Goal: Task Accomplishment & Management: Use online tool/utility

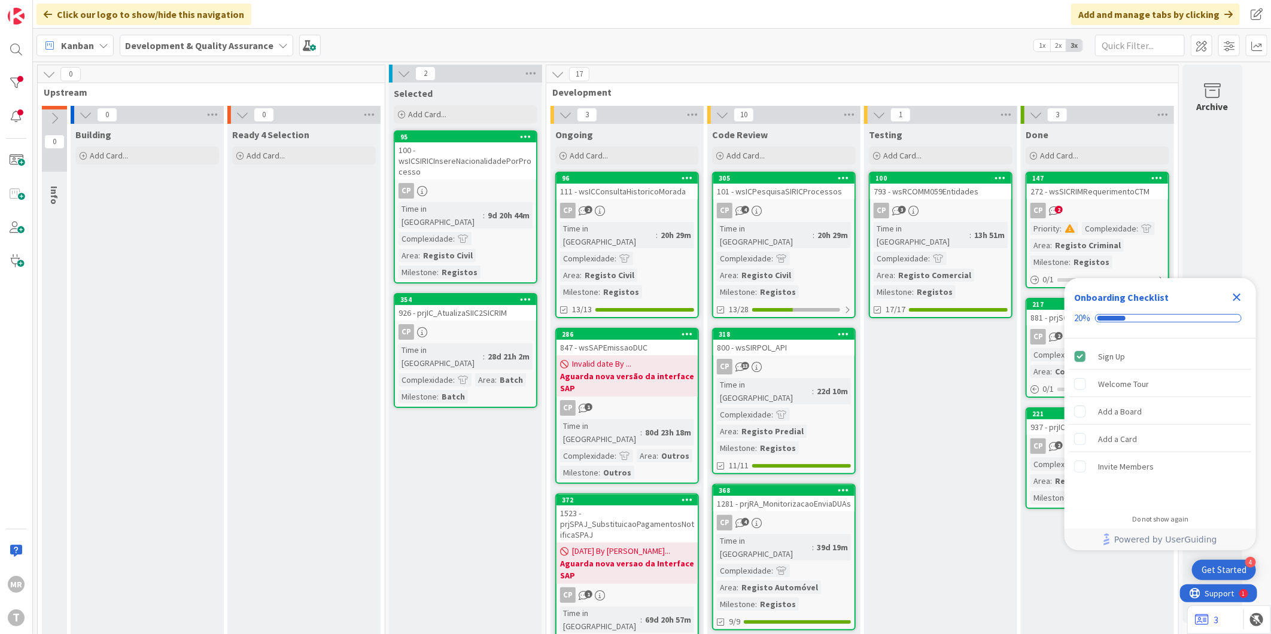
click at [1237, 292] on icon "Close Checklist" at bounding box center [1237, 297] width 14 height 14
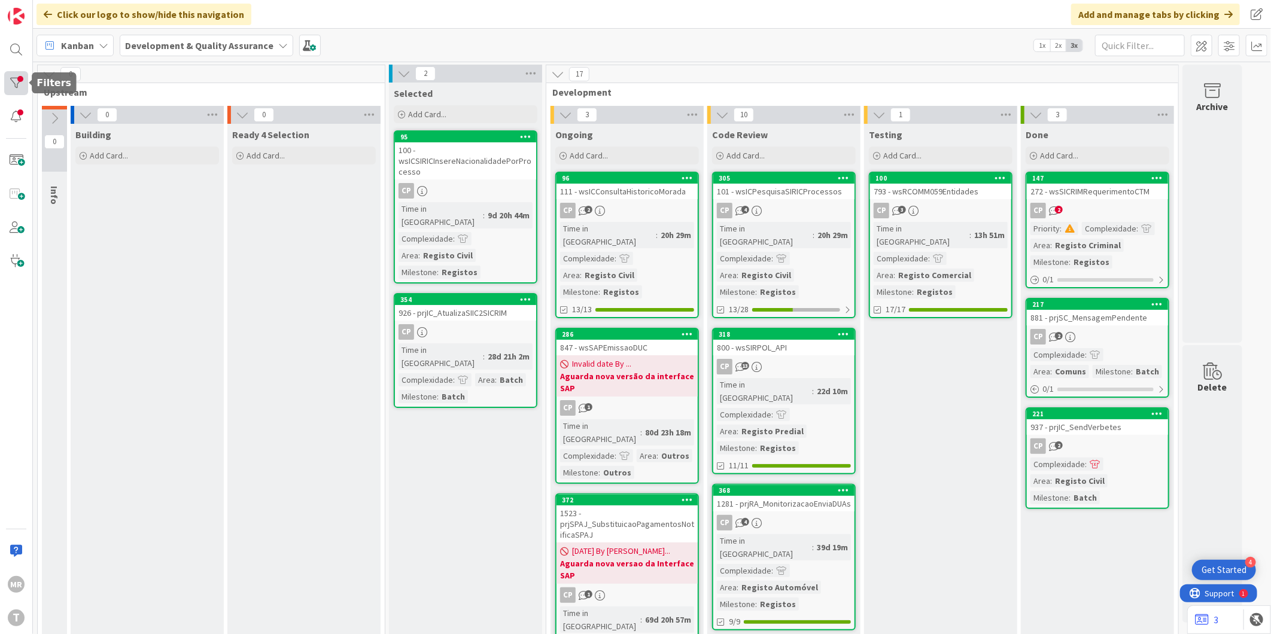
click at [19, 83] on div at bounding box center [16, 83] width 24 height 24
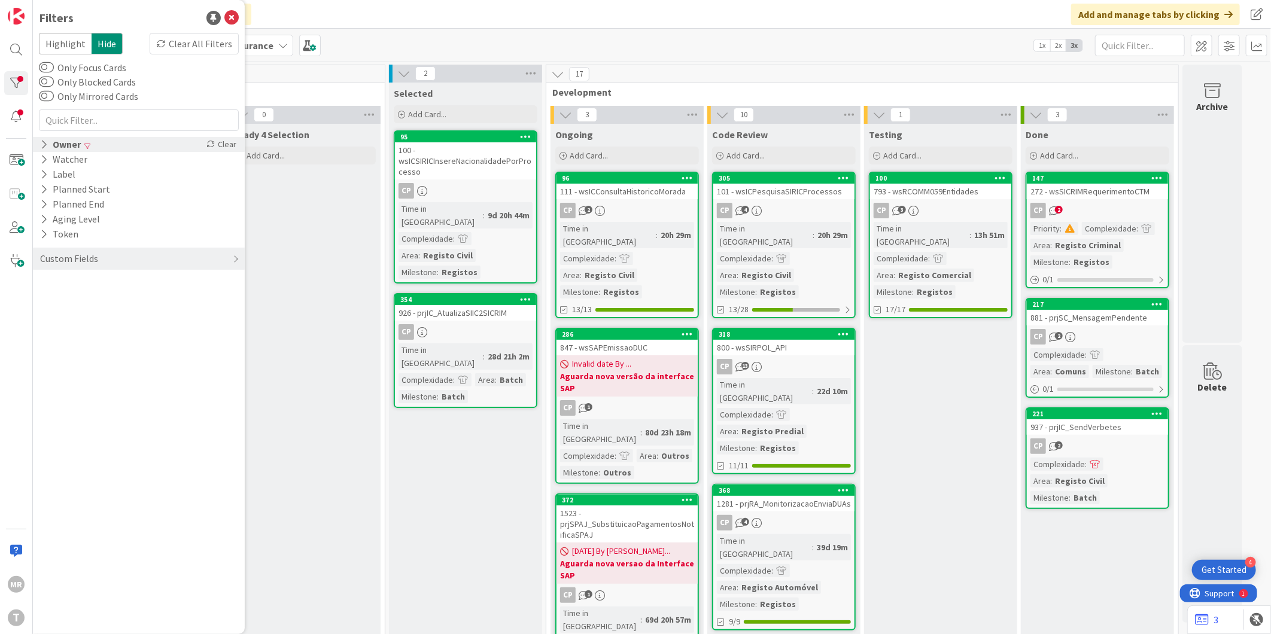
click at [43, 145] on icon at bounding box center [44, 144] width 8 height 10
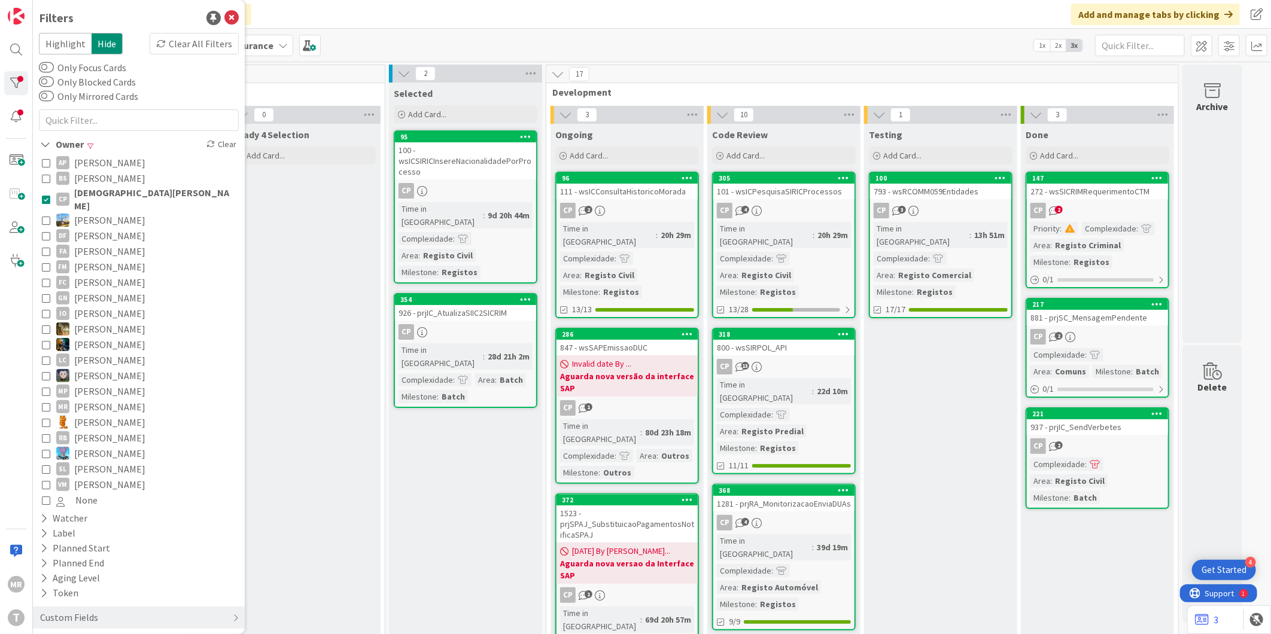
click at [45, 195] on icon at bounding box center [46, 199] width 8 height 8
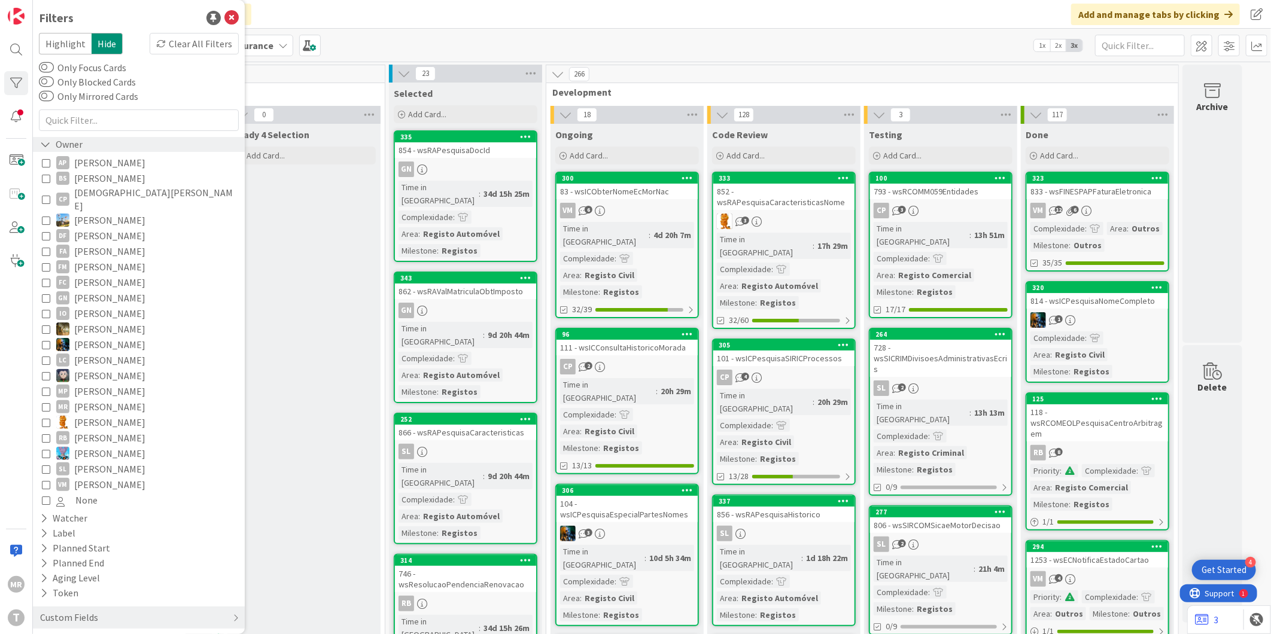
click at [42, 144] on icon at bounding box center [45, 144] width 11 height 10
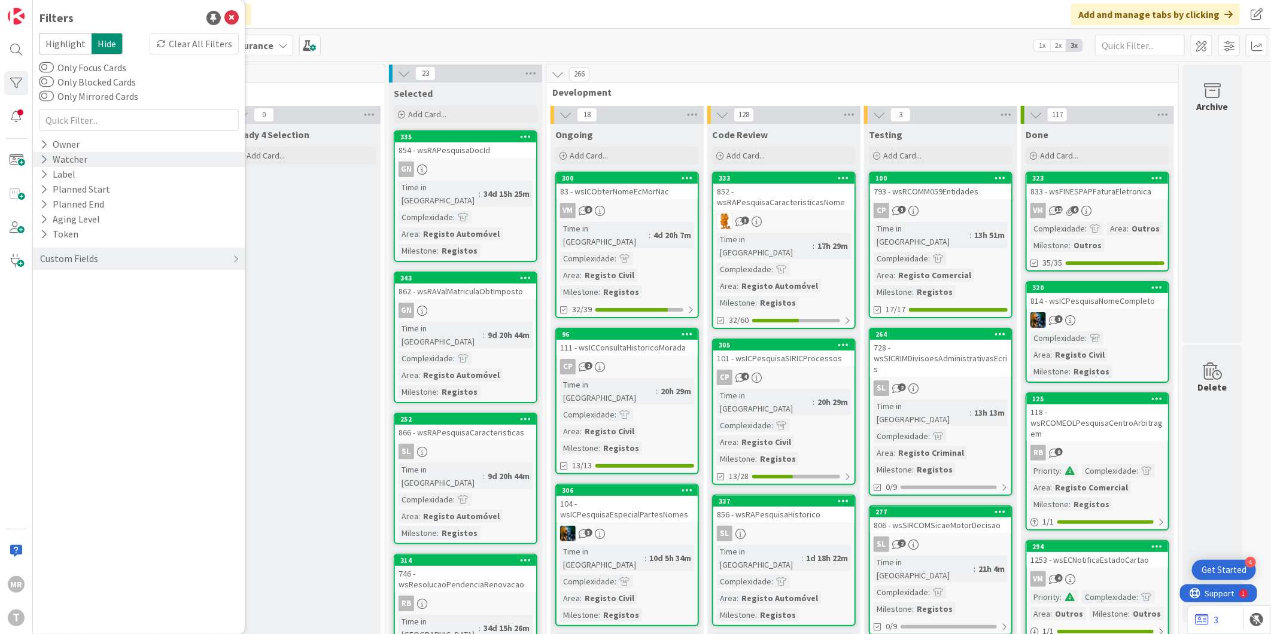
click at [39, 160] on div "Watcher" at bounding box center [64, 159] width 50 height 15
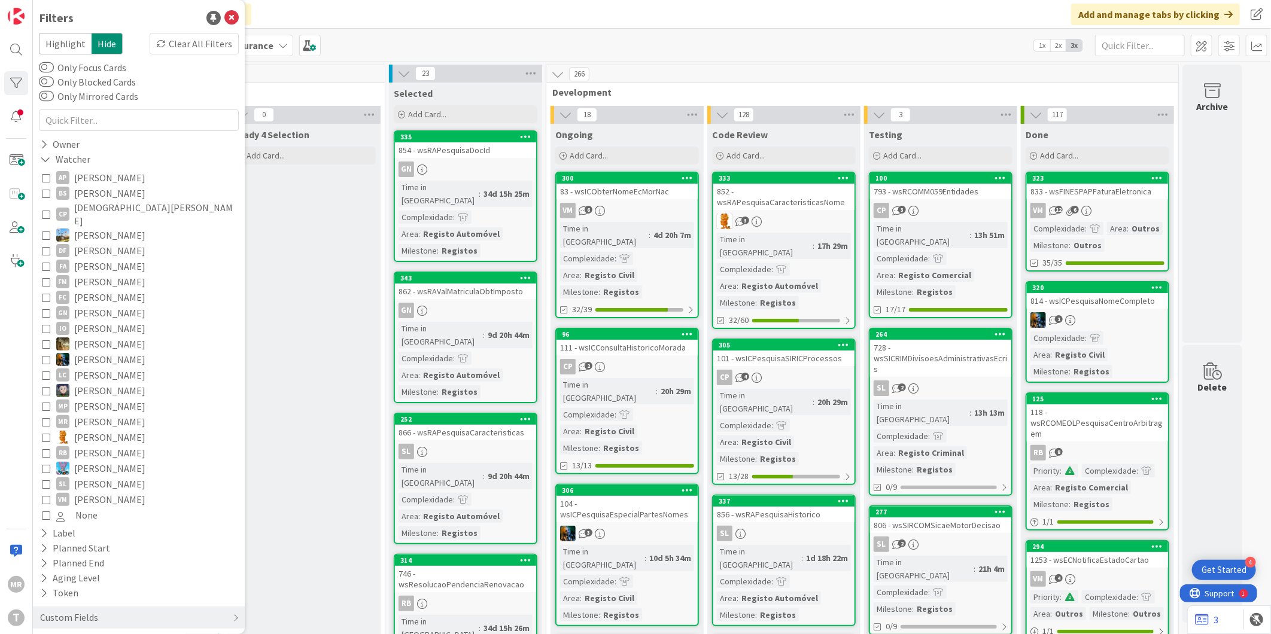
click at [102, 258] on span "[PERSON_NAME]" at bounding box center [109, 266] width 71 height 16
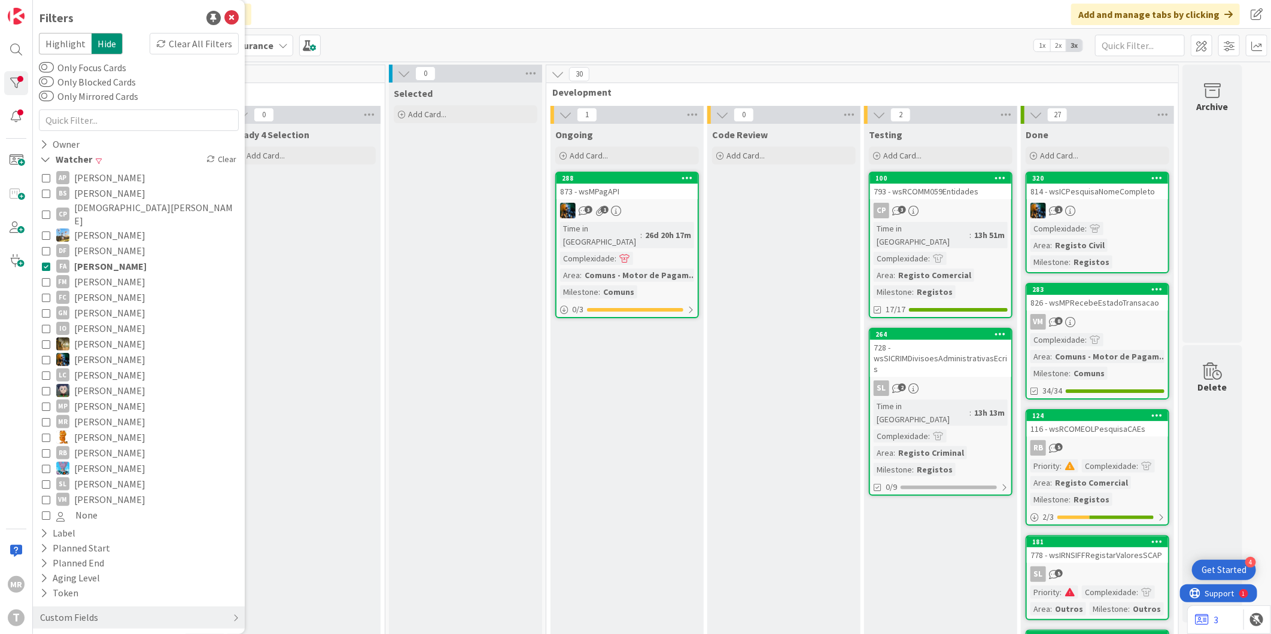
click at [110, 258] on span "[PERSON_NAME]" at bounding box center [110, 266] width 72 height 16
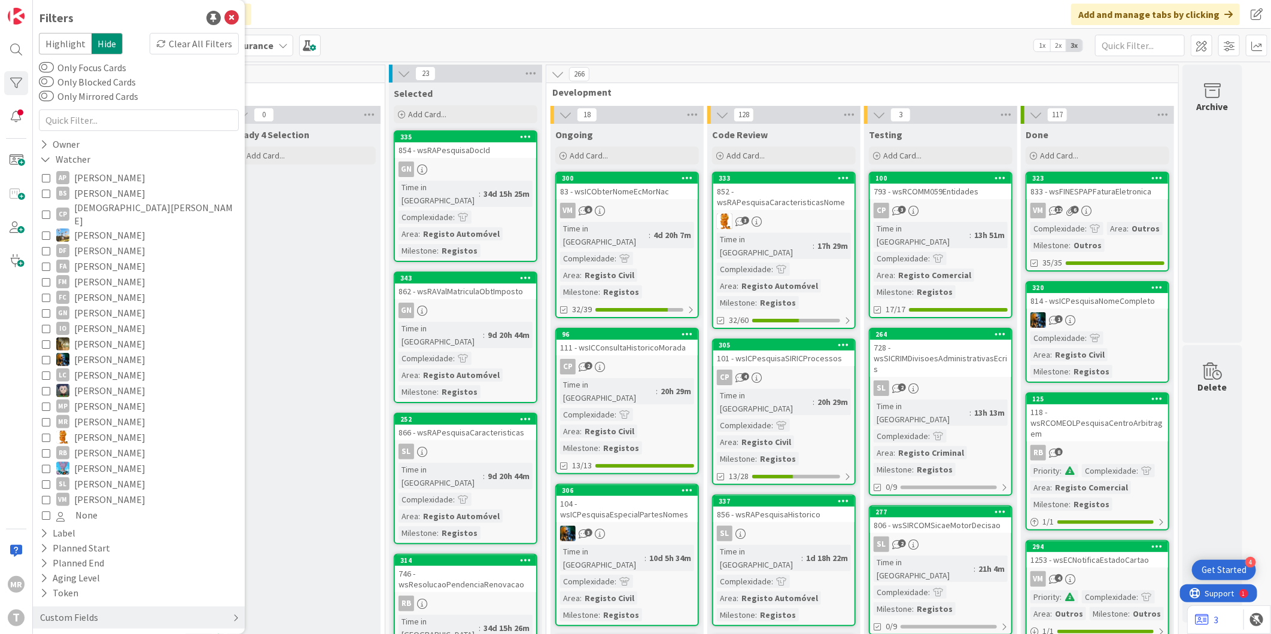
click at [67, 610] on div "Custom Fields" at bounding box center [69, 617] width 60 height 15
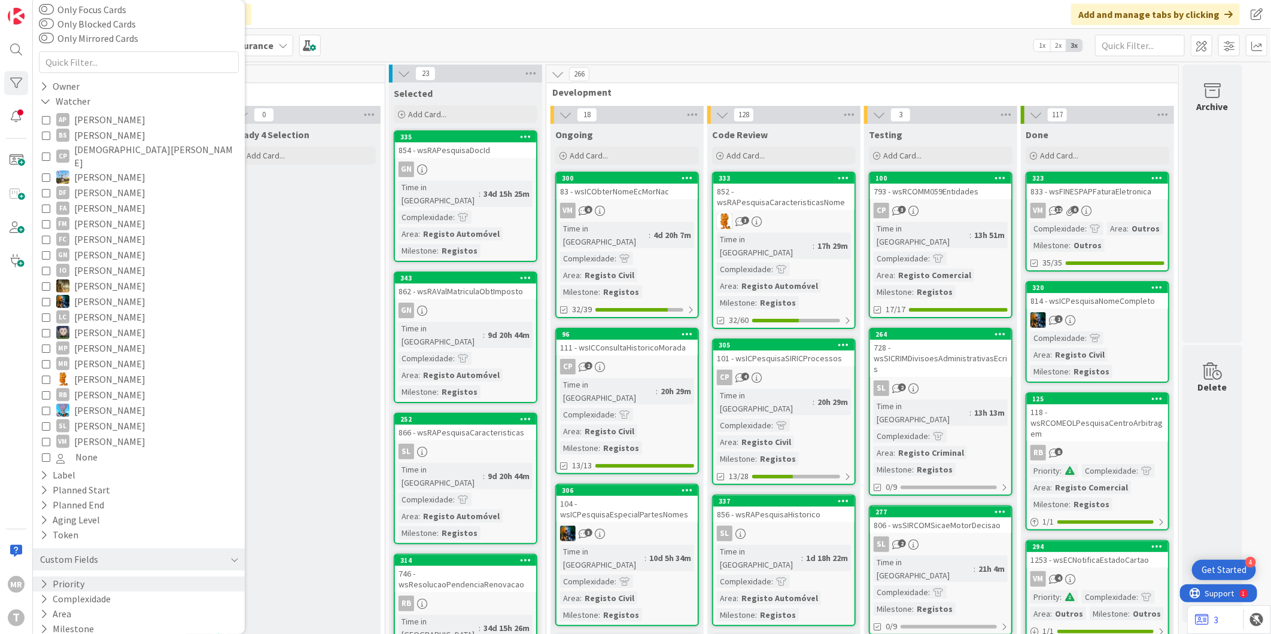
click at [36, 577] on div "Priority" at bounding box center [139, 584] width 212 height 15
click at [74, 595] on span "Critical" at bounding box center [78, 603] width 44 height 16
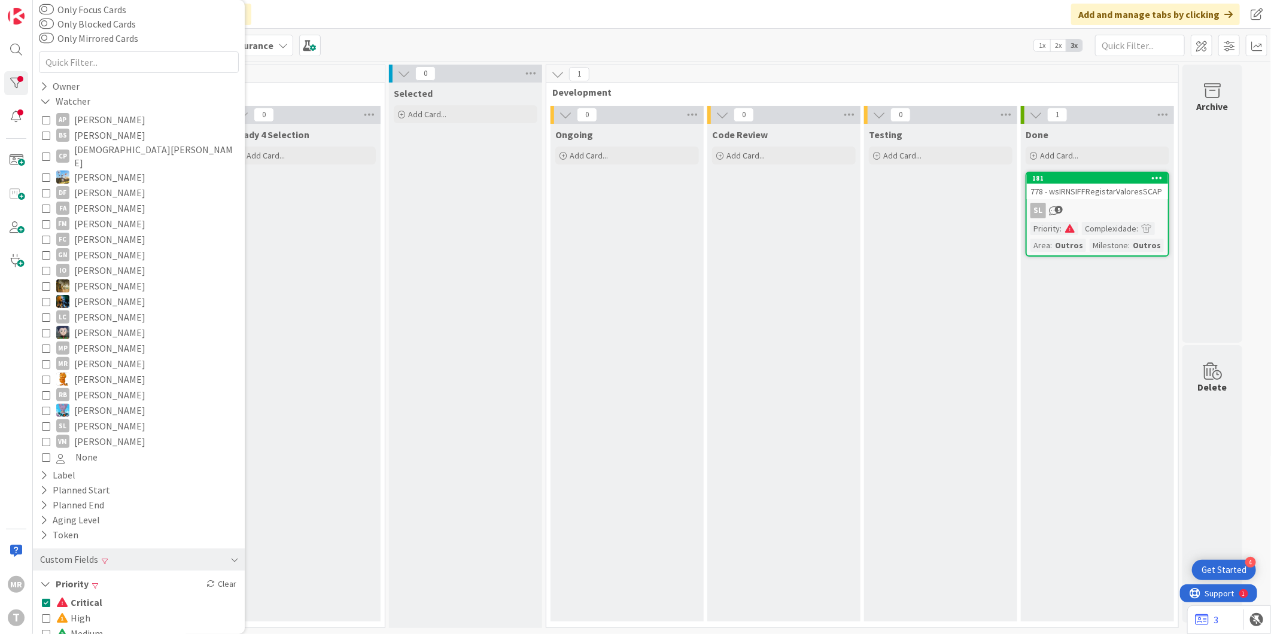
click at [74, 595] on span "Critical" at bounding box center [79, 603] width 46 height 16
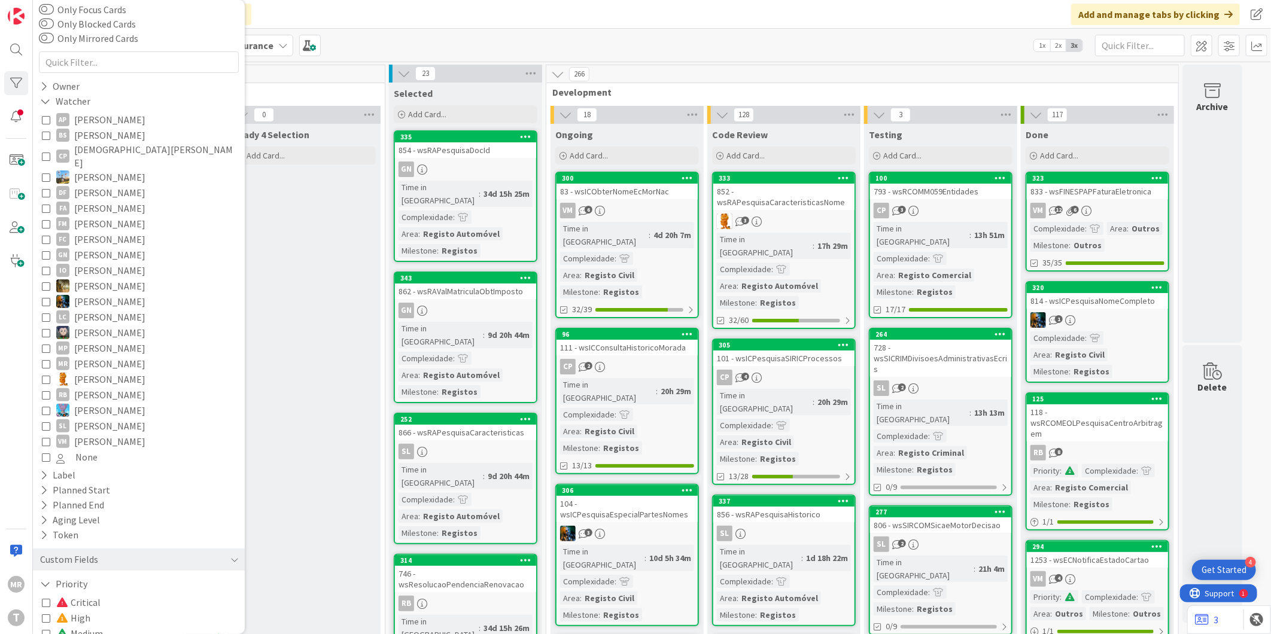
click at [77, 610] on span "High" at bounding box center [73, 618] width 34 height 16
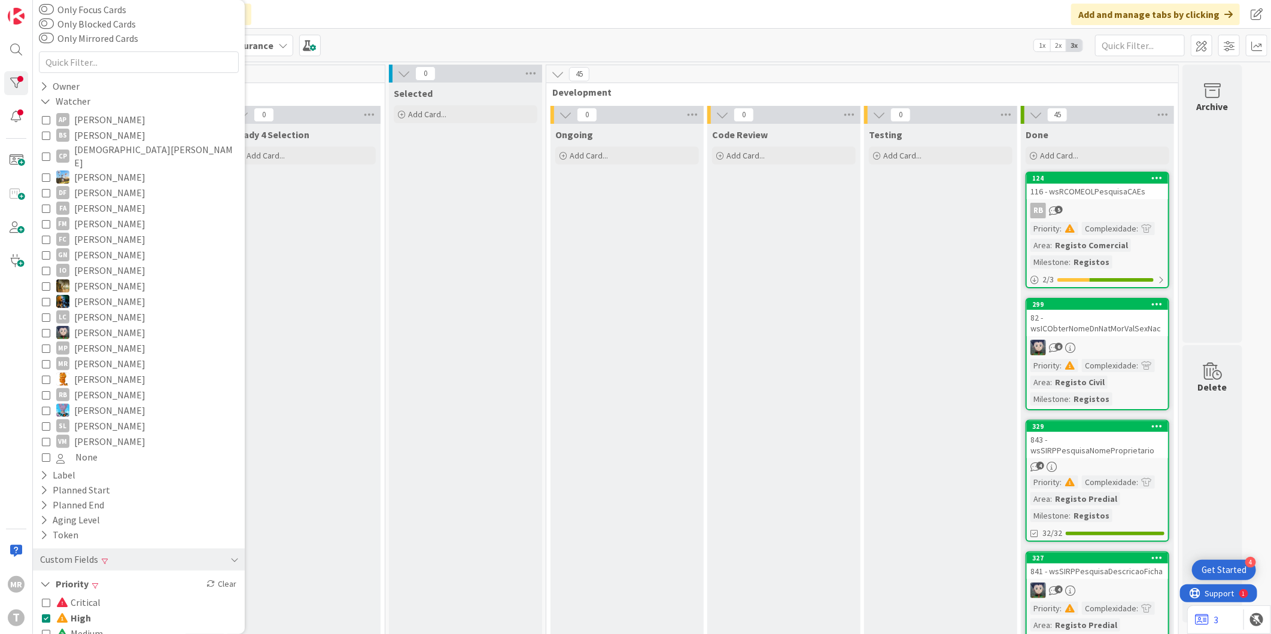
click at [78, 626] on span "Medium" at bounding box center [79, 634] width 47 height 16
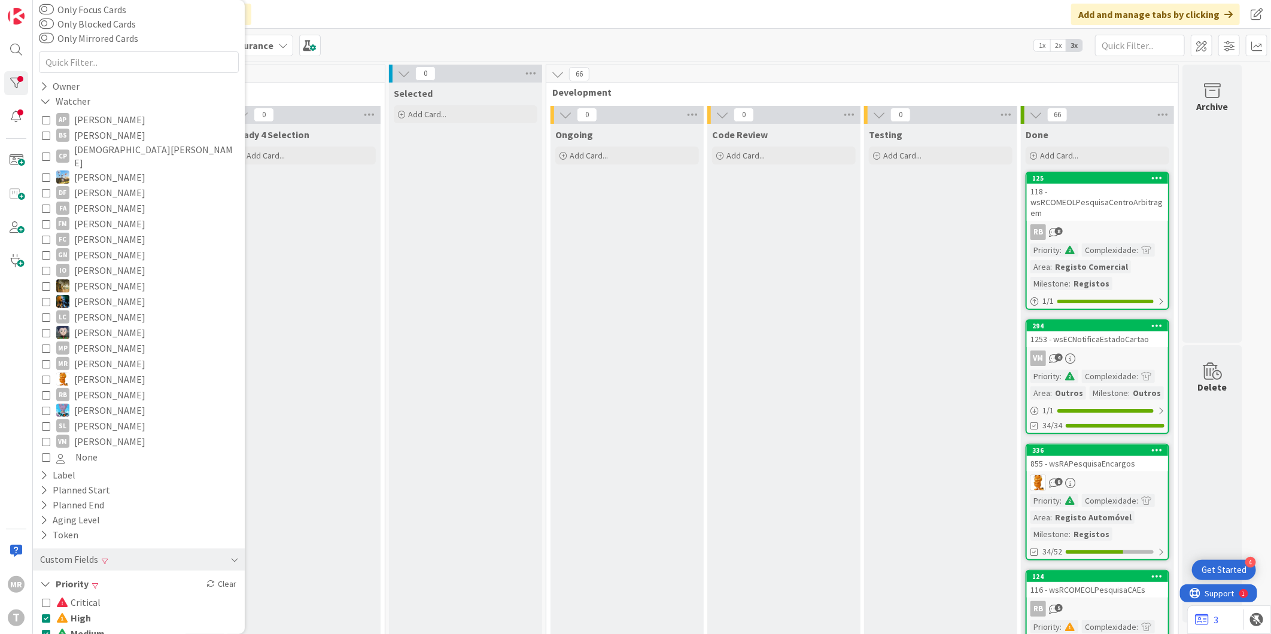
click at [80, 610] on span "High" at bounding box center [73, 618] width 35 height 16
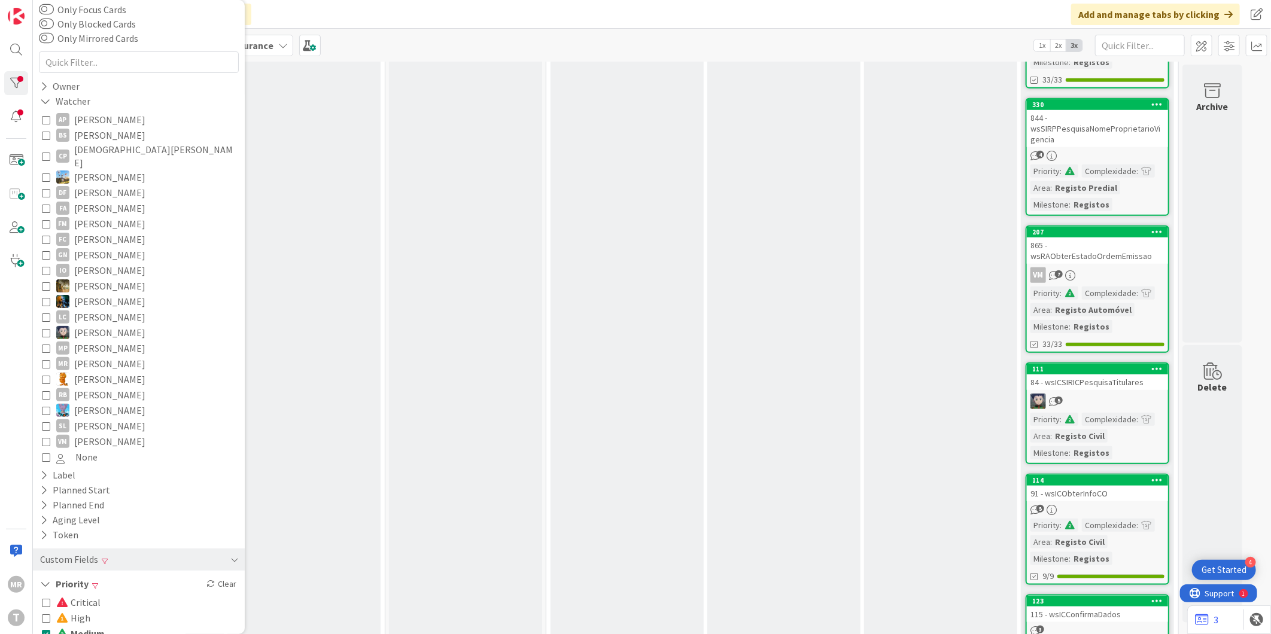
scroll to position [821, 0]
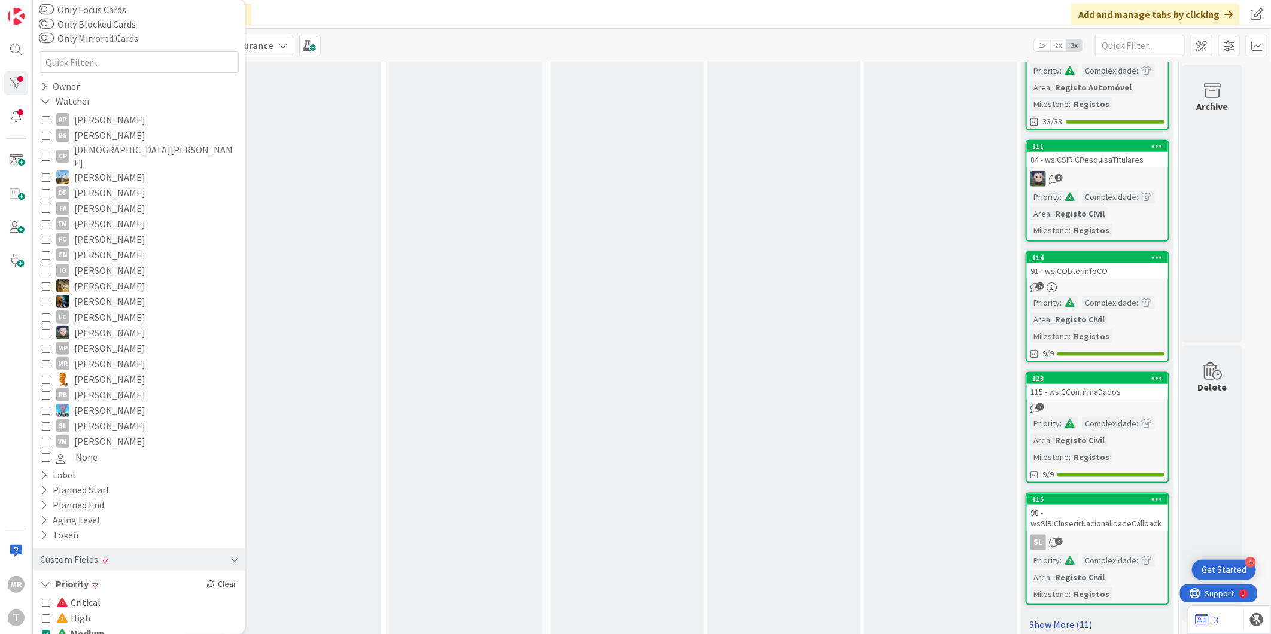
click at [1057, 615] on link "Show More (11)" at bounding box center [1097, 624] width 144 height 19
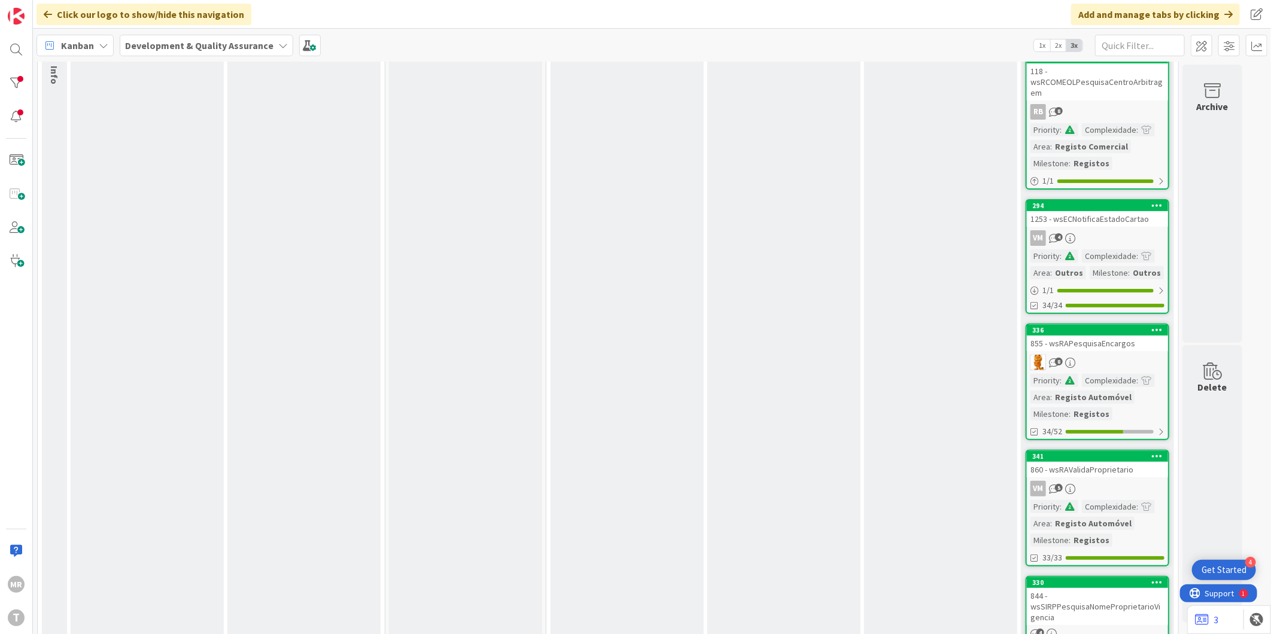
scroll to position [0, 0]
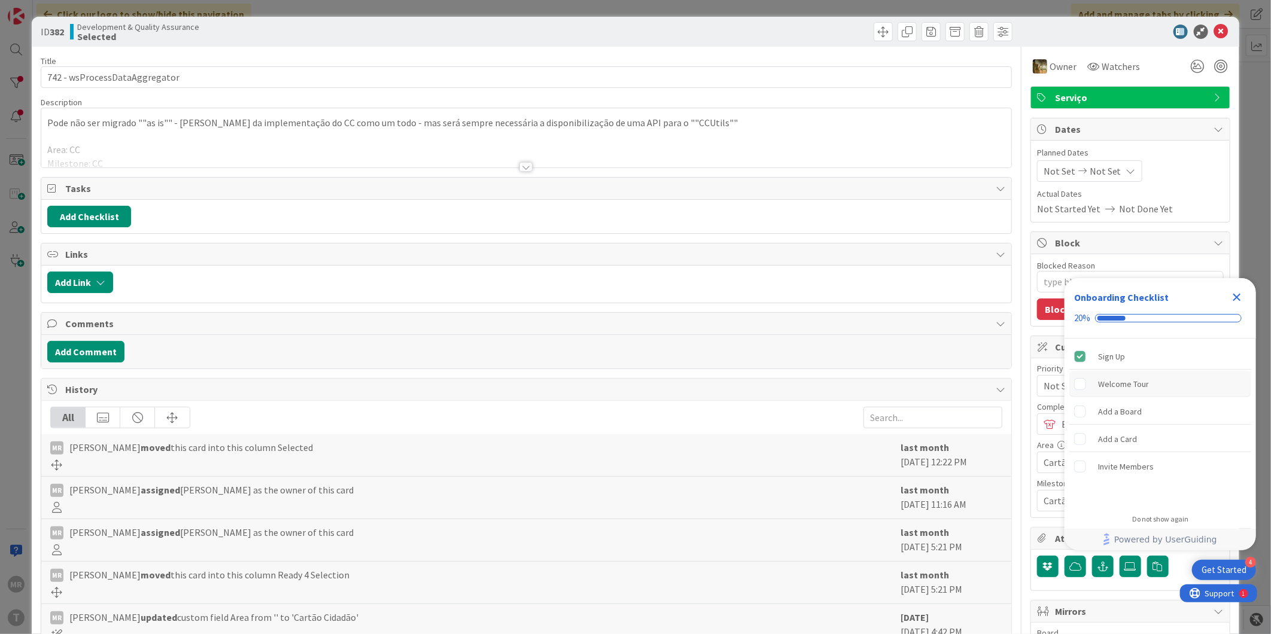
type textarea "x"
click at [1241, 297] on icon "Close Checklist" at bounding box center [1237, 297] width 14 height 14
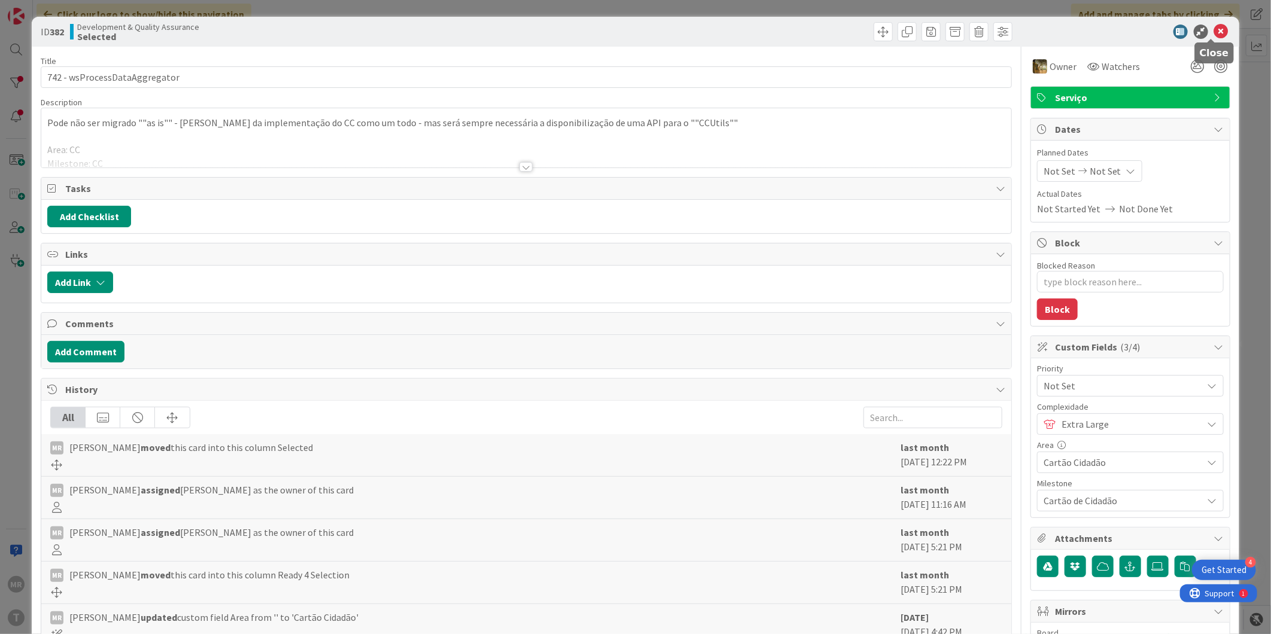
click at [1214, 25] on icon at bounding box center [1221, 32] width 14 height 14
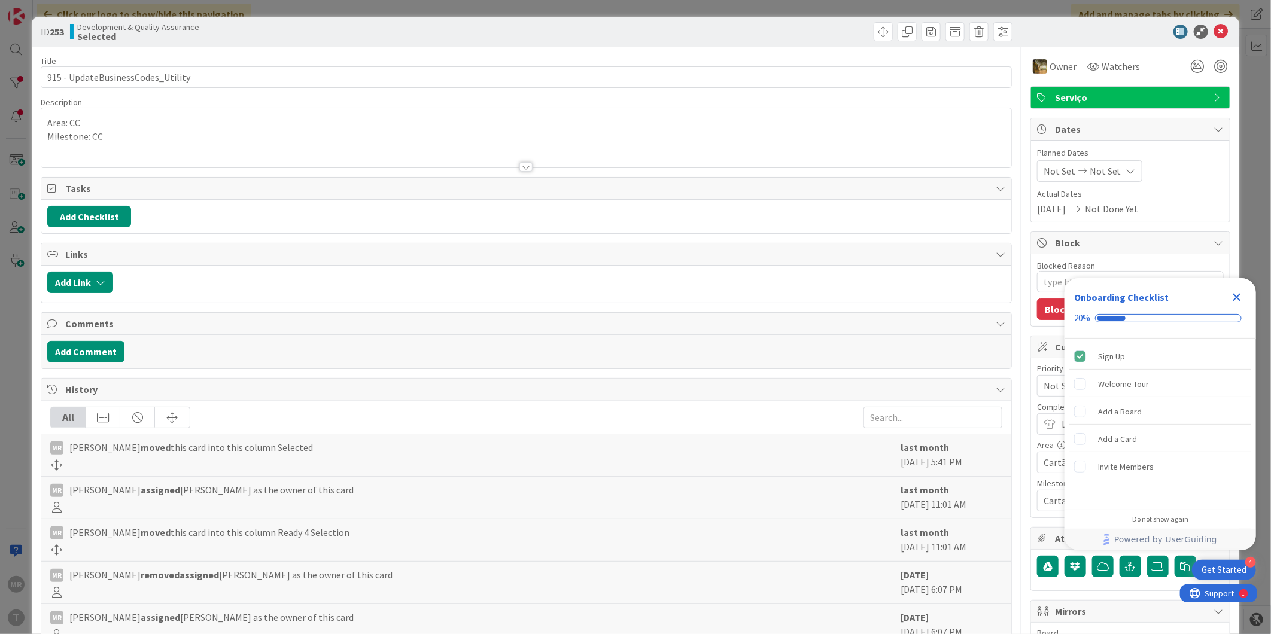
type textarea "x"
click at [1214, 32] on icon at bounding box center [1221, 32] width 14 height 14
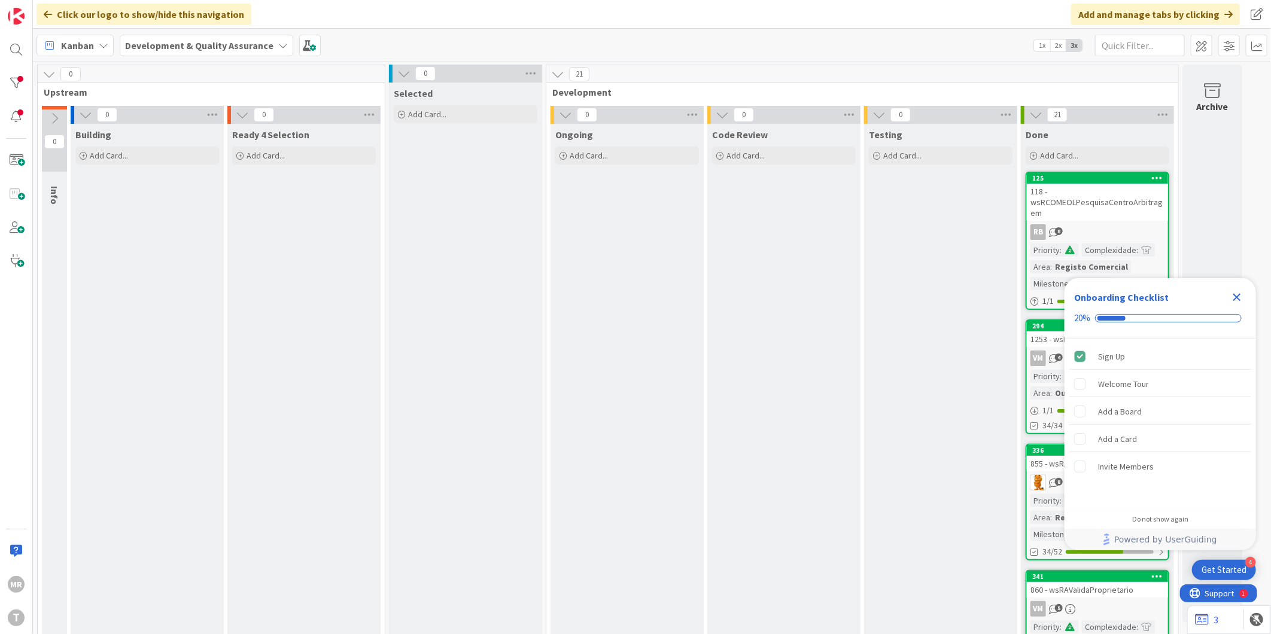
drag, startPoint x: 1234, startPoint y: 299, endPoint x: 925, endPoint y: 291, distance: 308.8
click at [1234, 299] on icon "Close Checklist" at bounding box center [1237, 297] width 14 height 14
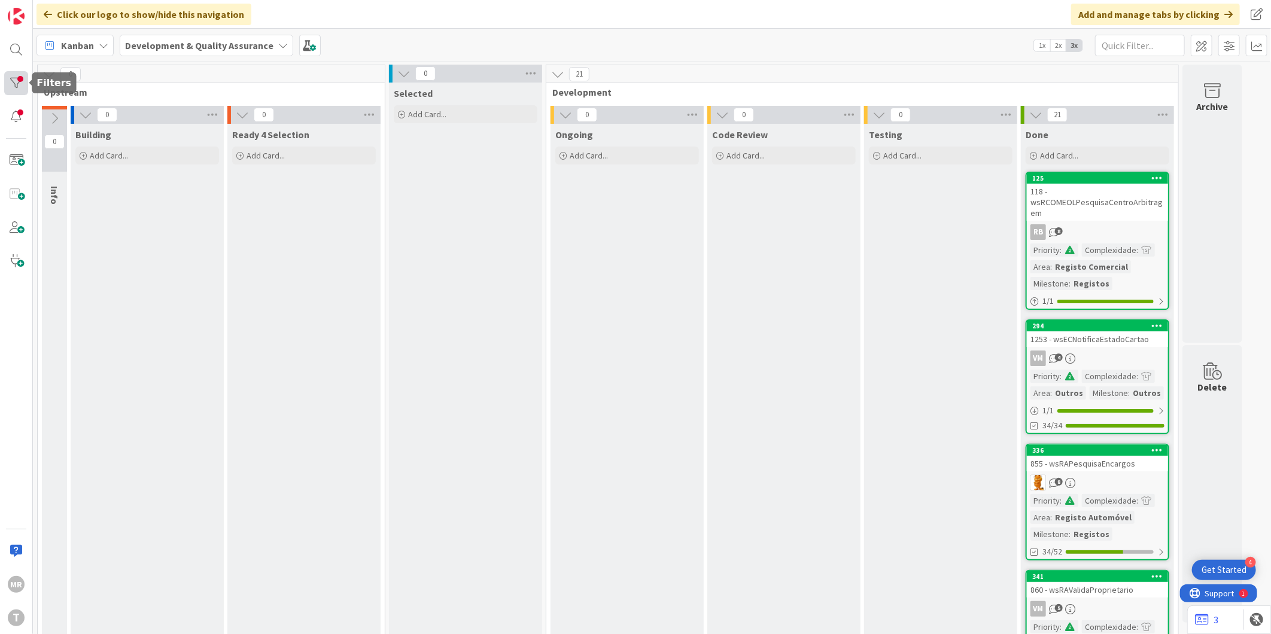
click at [19, 87] on div at bounding box center [16, 83] width 24 height 24
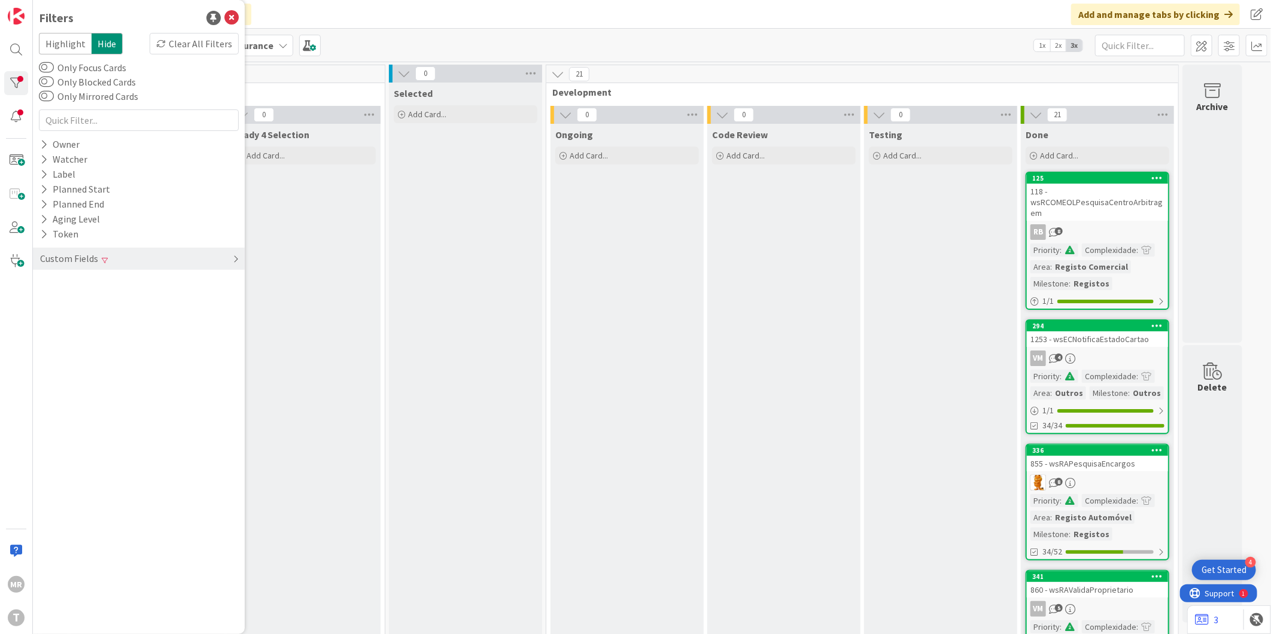
click at [102, 258] on span at bounding box center [105, 260] width 6 height 7
click at [72, 276] on button "Priority" at bounding box center [63, 283] width 48 height 15
click at [92, 336] on span "Medium" at bounding box center [80, 333] width 48 height 16
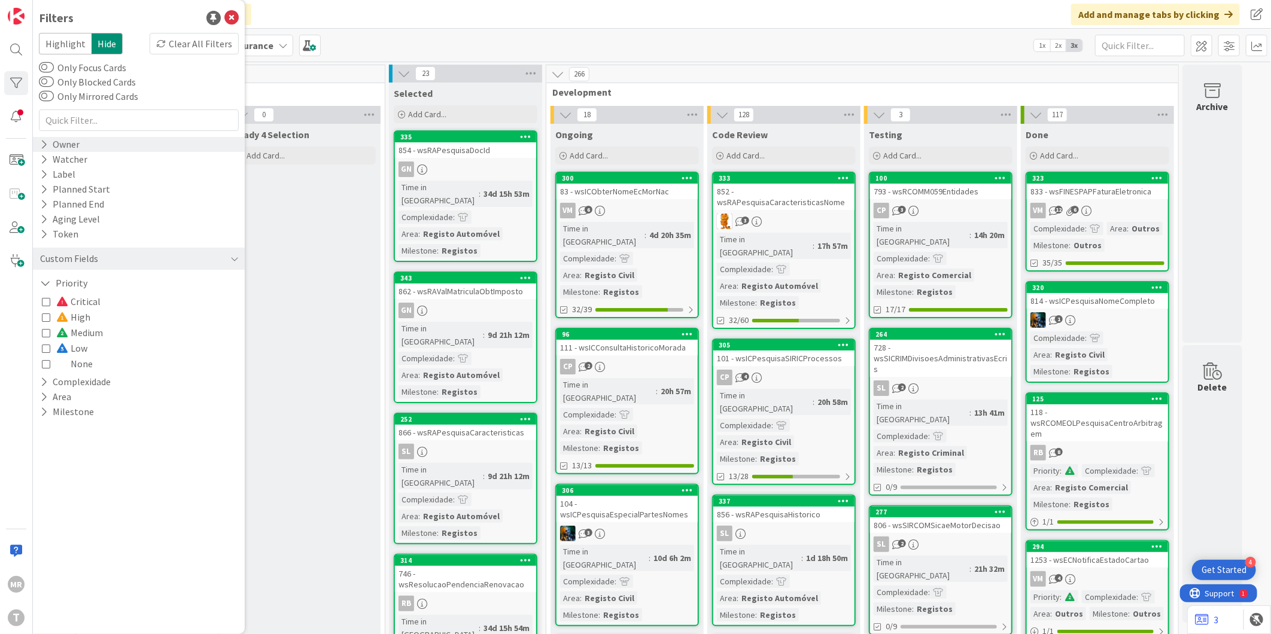
click at [81, 144] on div "Owner" at bounding box center [139, 144] width 212 height 15
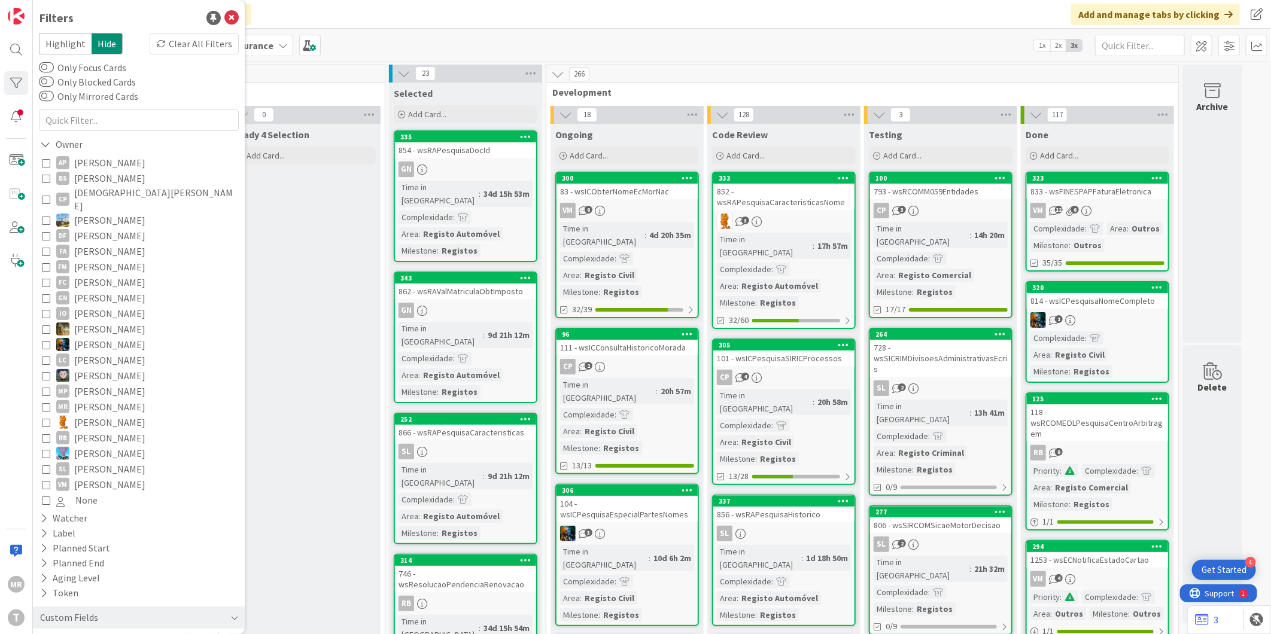
click at [110, 163] on span "[PERSON_NAME]" at bounding box center [109, 163] width 71 height 16
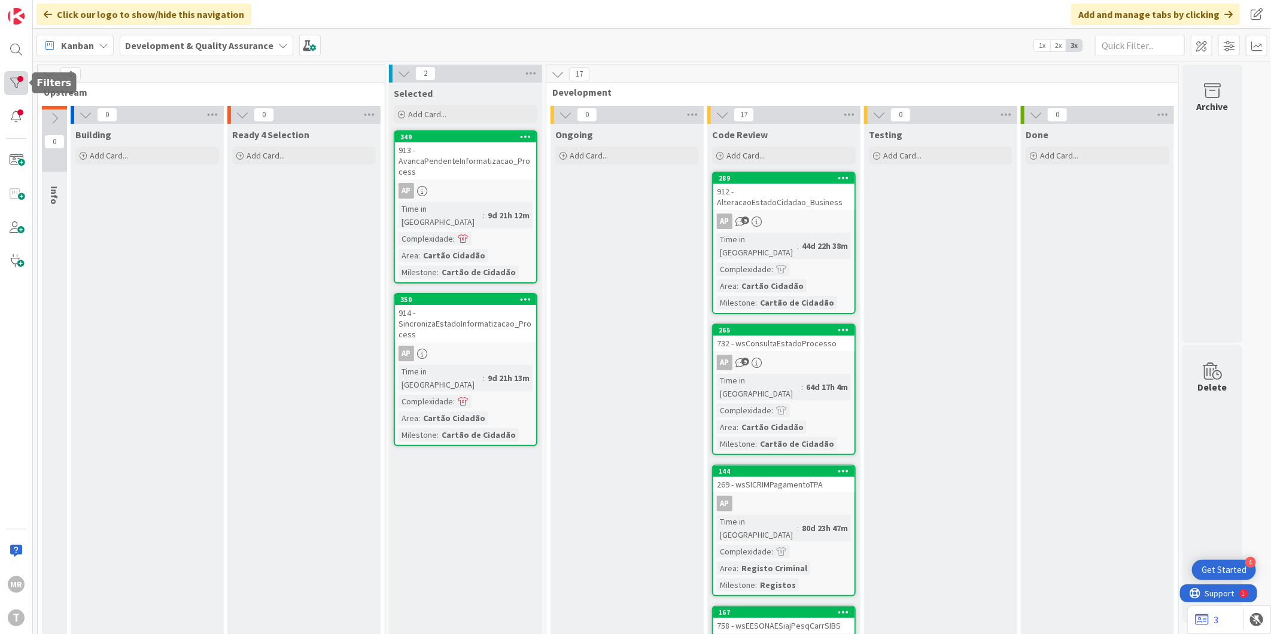
click at [24, 81] on div at bounding box center [16, 83] width 24 height 24
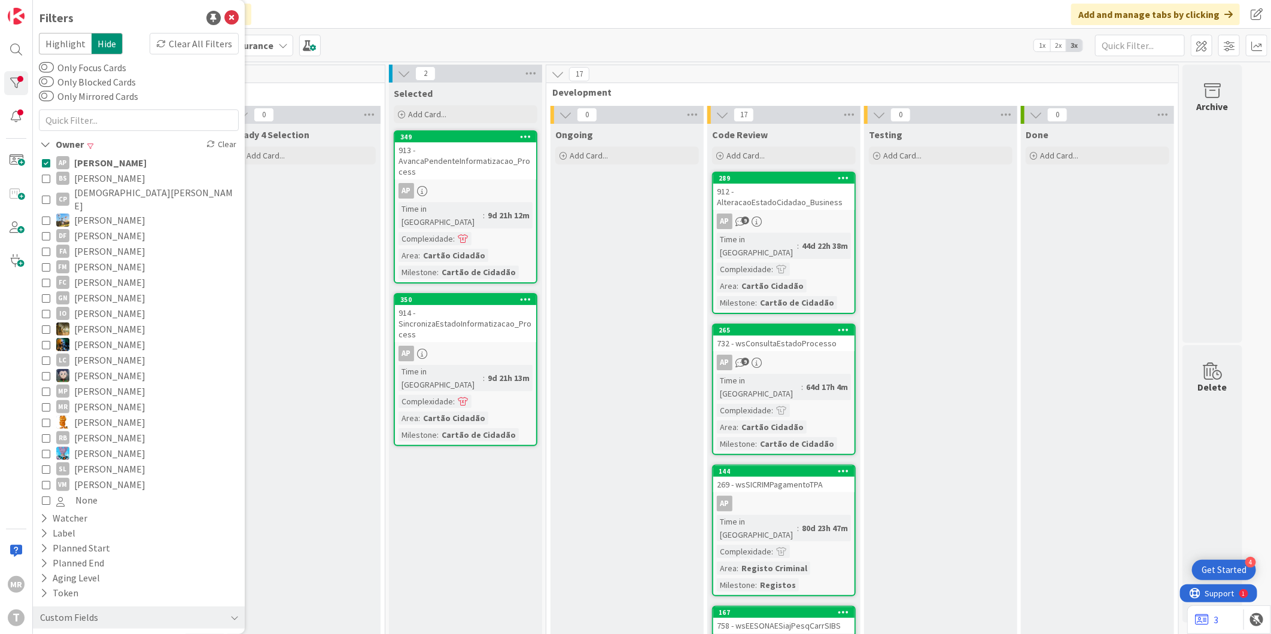
click at [90, 194] on span "[DEMOGRAPHIC_DATA][PERSON_NAME]" at bounding box center [155, 199] width 162 height 26
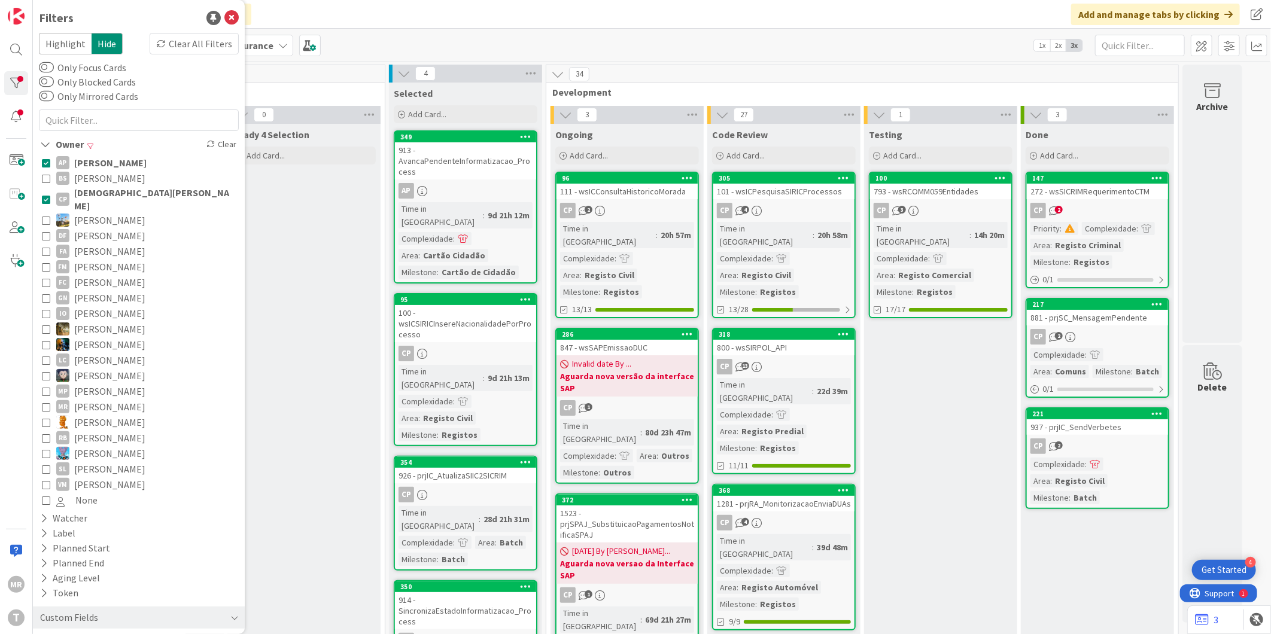
click at [111, 166] on span "[PERSON_NAME]" at bounding box center [110, 163] width 72 height 16
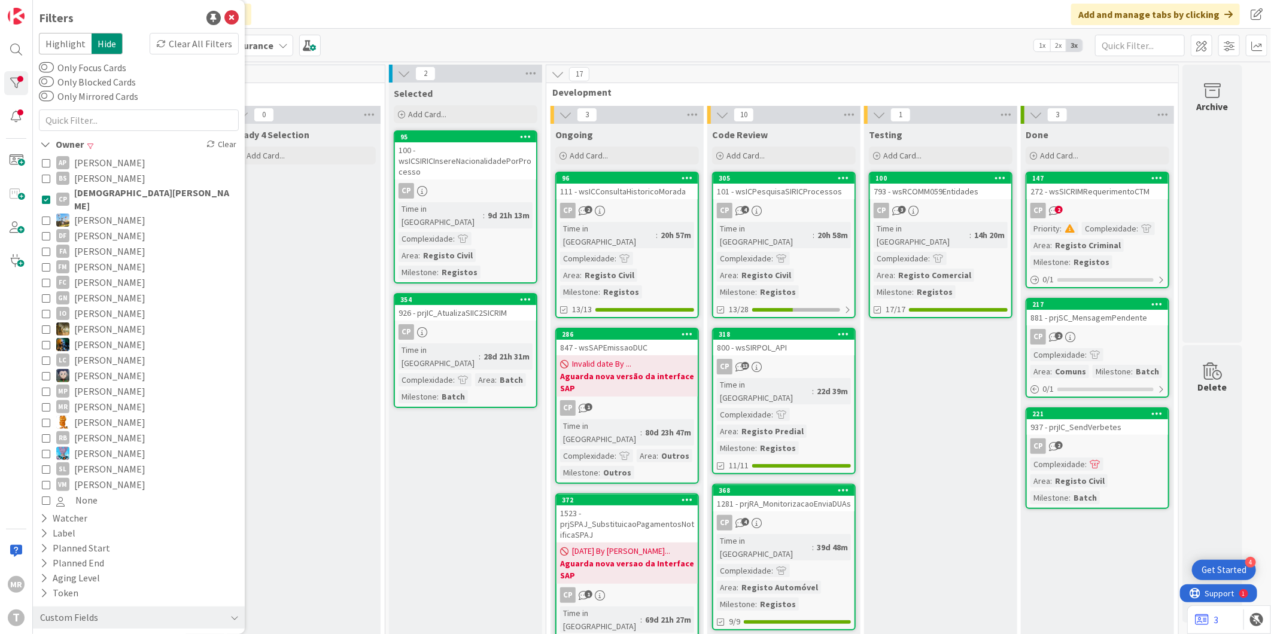
drag, startPoint x: 99, startPoint y: 195, endPoint x: 102, endPoint y: 235, distance: 40.2
click at [99, 195] on span "[DEMOGRAPHIC_DATA][PERSON_NAME]" at bounding box center [155, 199] width 162 height 26
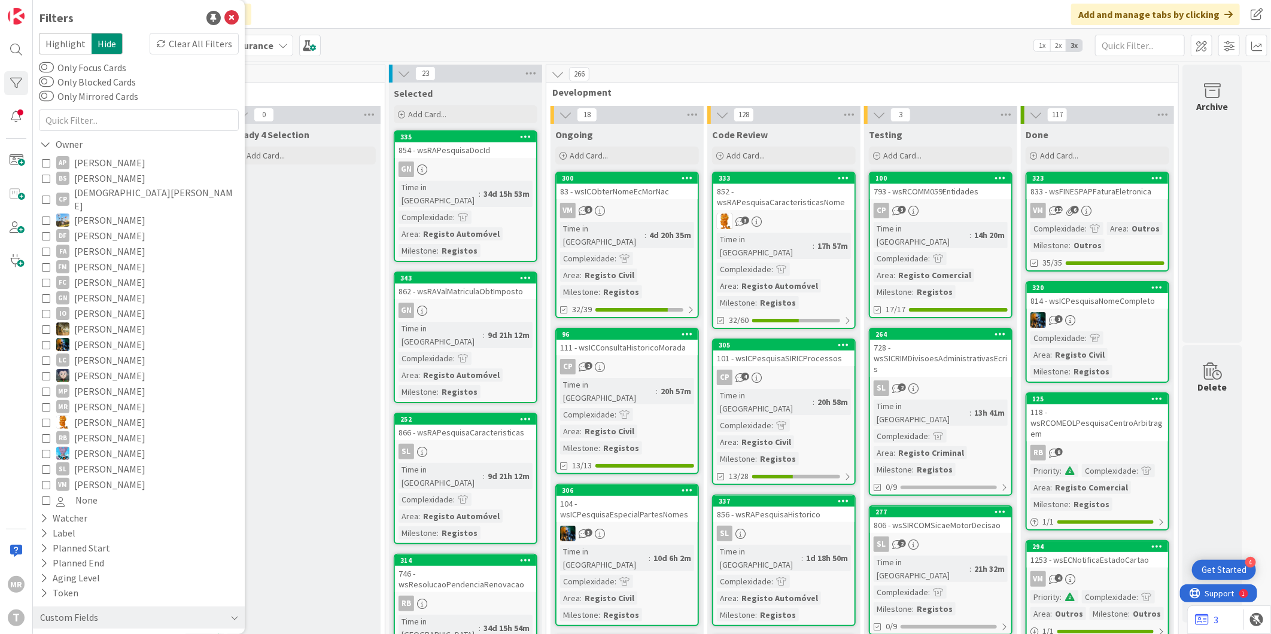
click at [108, 337] on span "[PERSON_NAME]" at bounding box center [109, 345] width 71 height 16
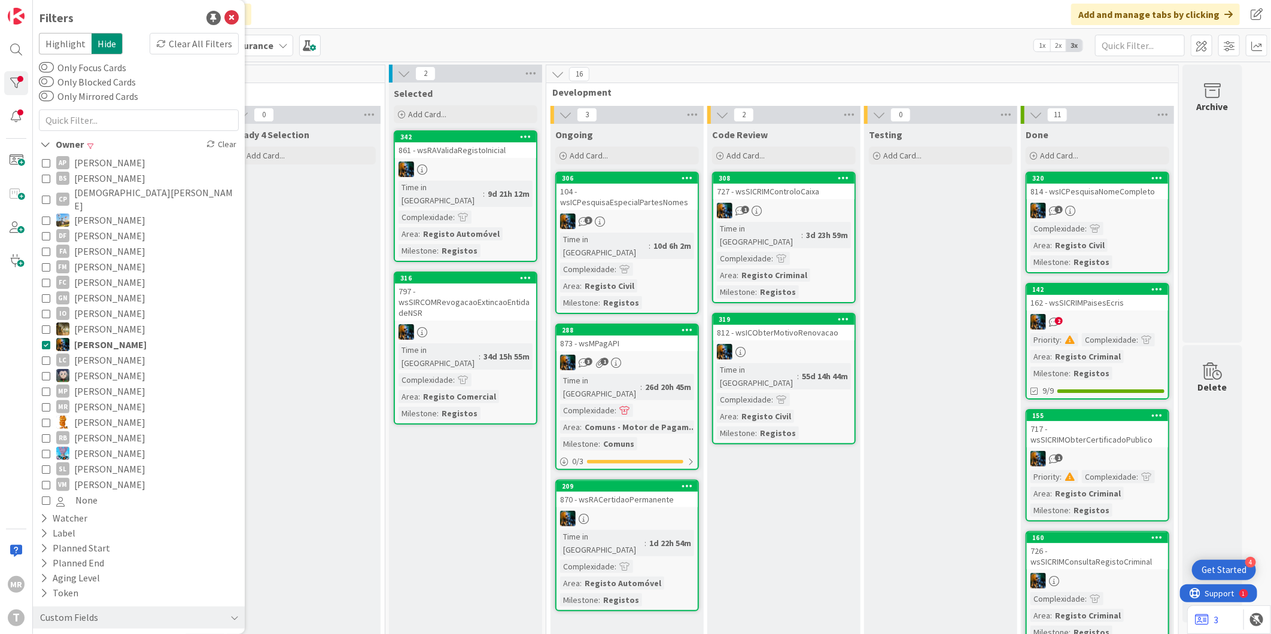
click at [102, 337] on span "[PERSON_NAME]" at bounding box center [110, 345] width 72 height 16
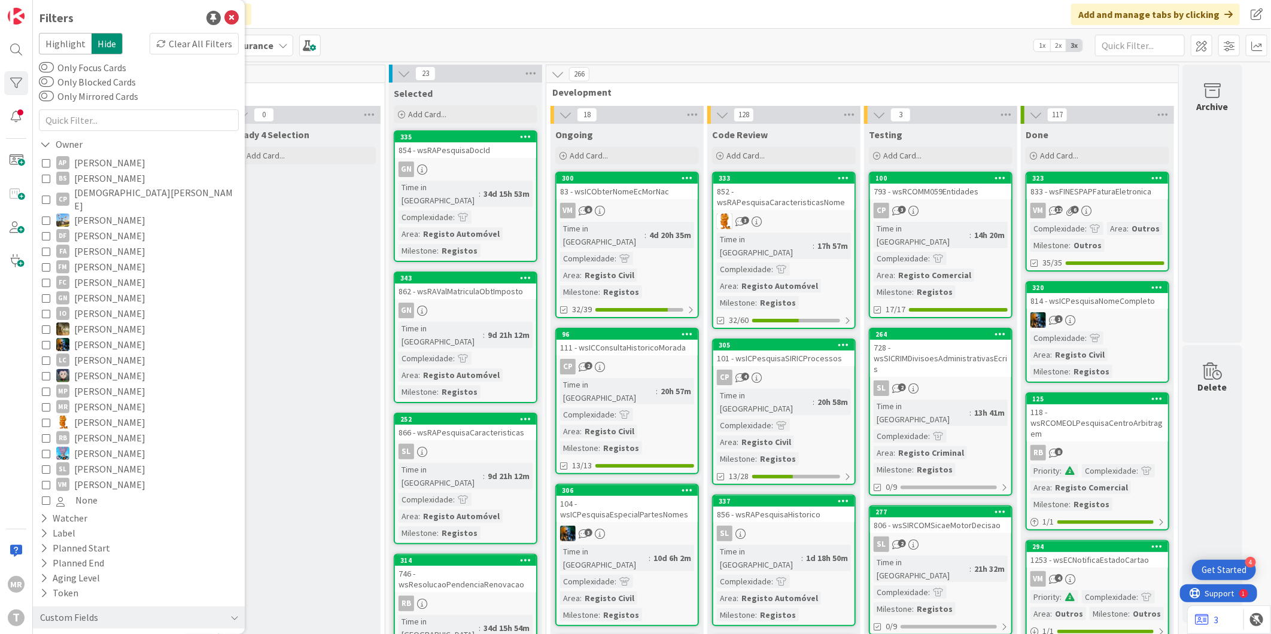
click at [112, 461] on span "[PERSON_NAME]" at bounding box center [109, 469] width 71 height 16
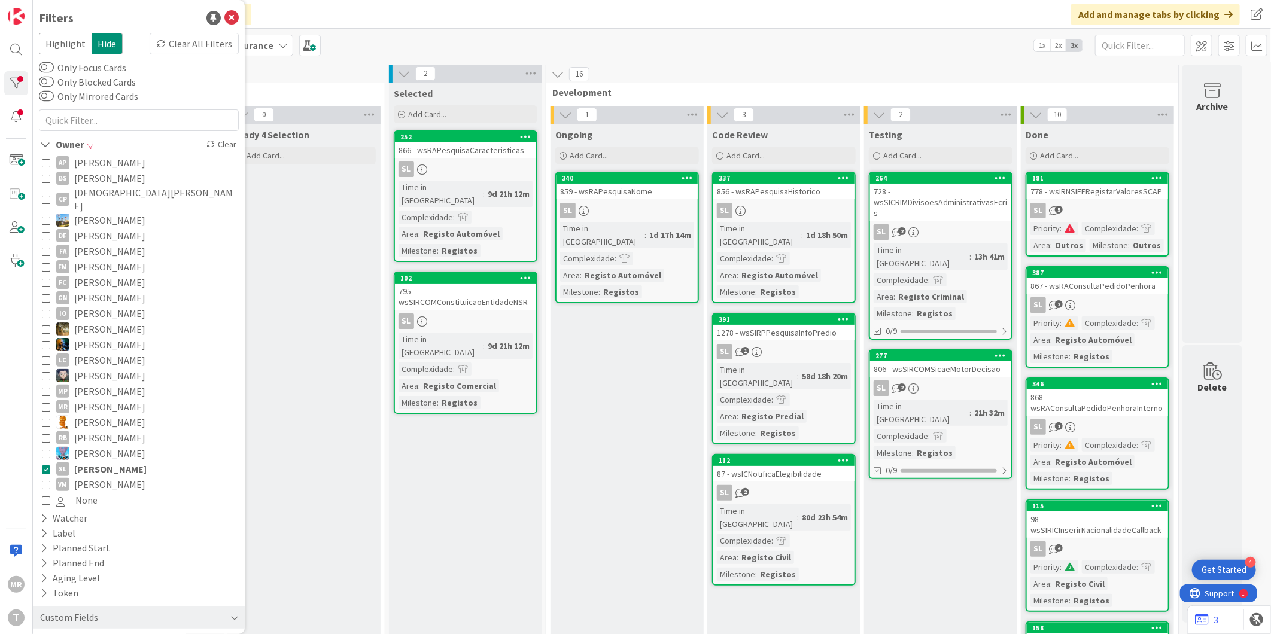
click at [95, 477] on span "[PERSON_NAME]" at bounding box center [109, 485] width 71 height 16
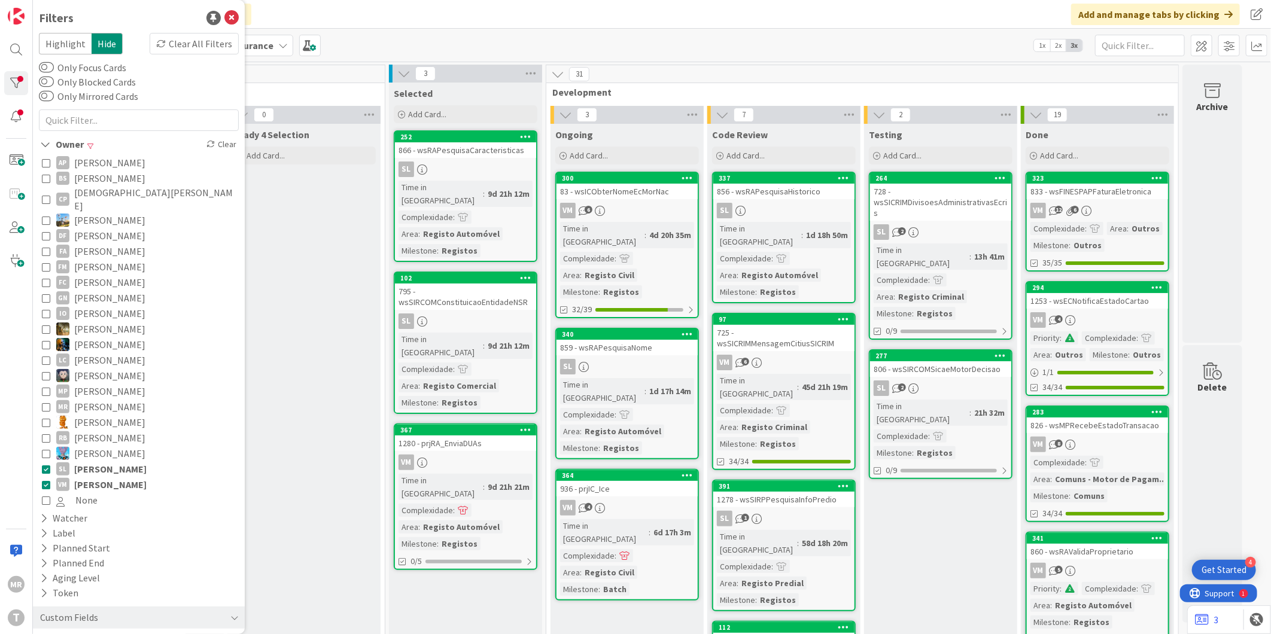
click at [98, 462] on span "[PERSON_NAME]" at bounding box center [110, 469] width 72 height 16
